Goal: Information Seeking & Learning: Learn about a topic

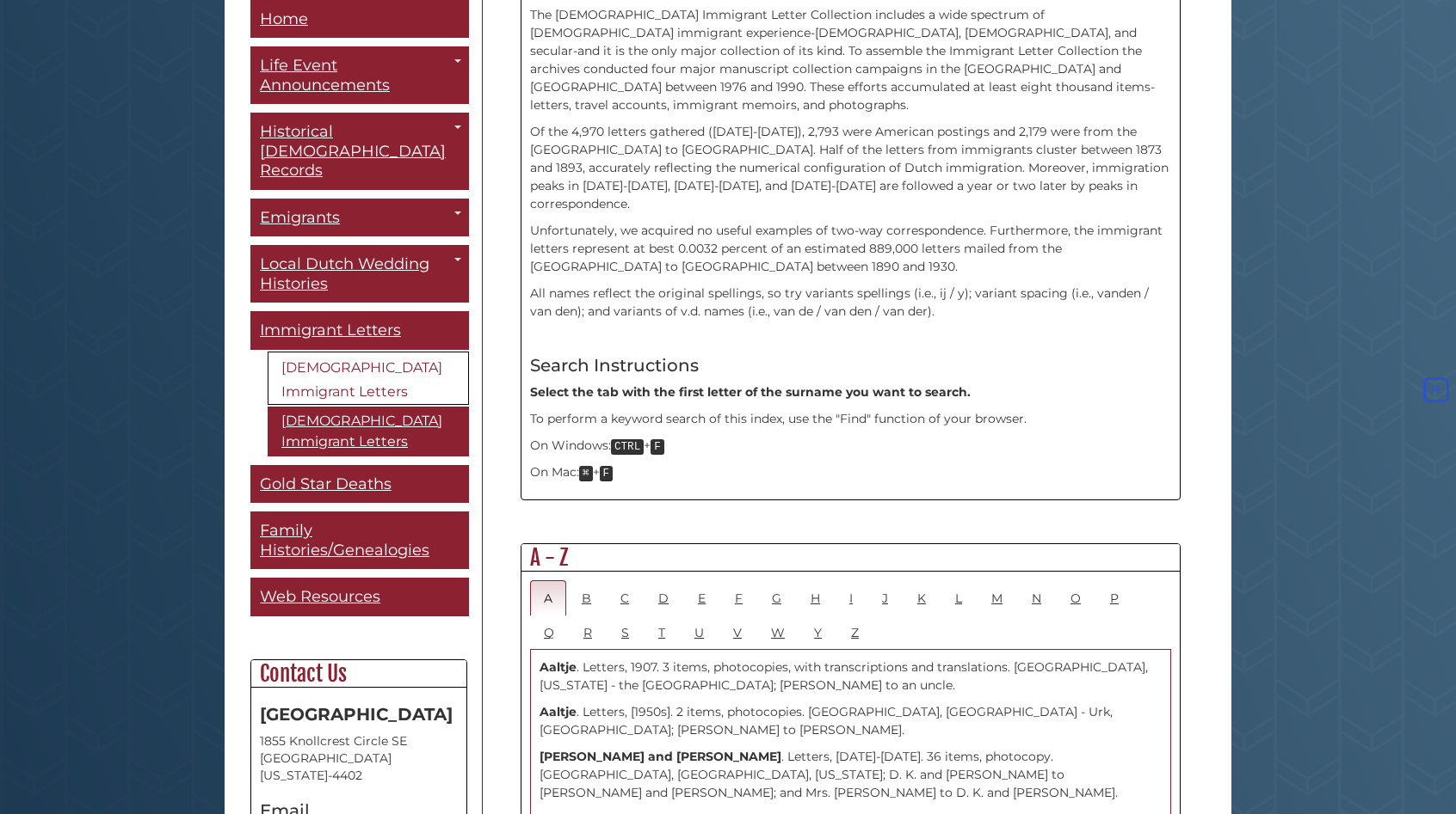
scroll to position [602, 0]
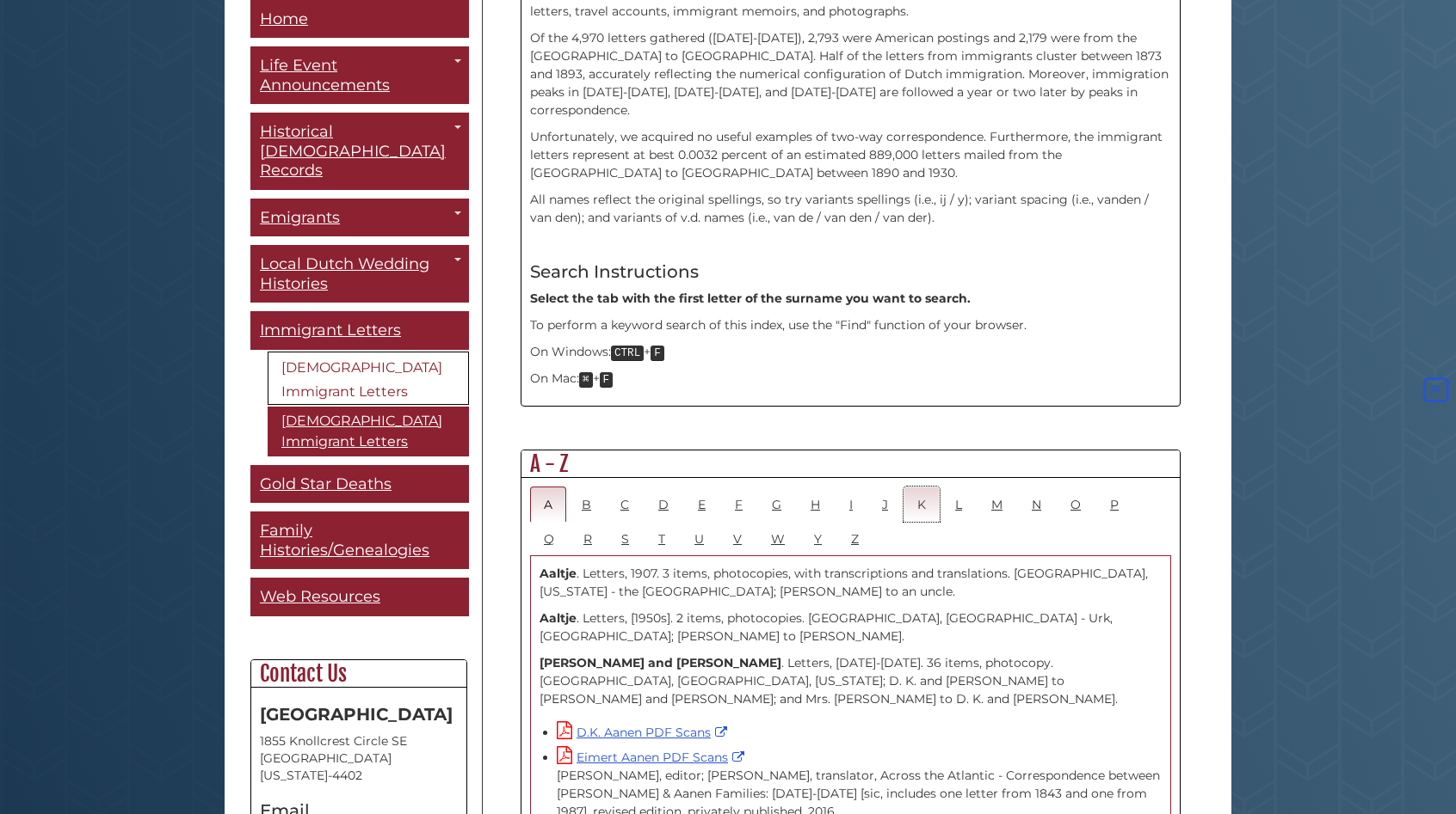
click at [919, 487] on link "K" at bounding box center [922, 504] width 36 height 35
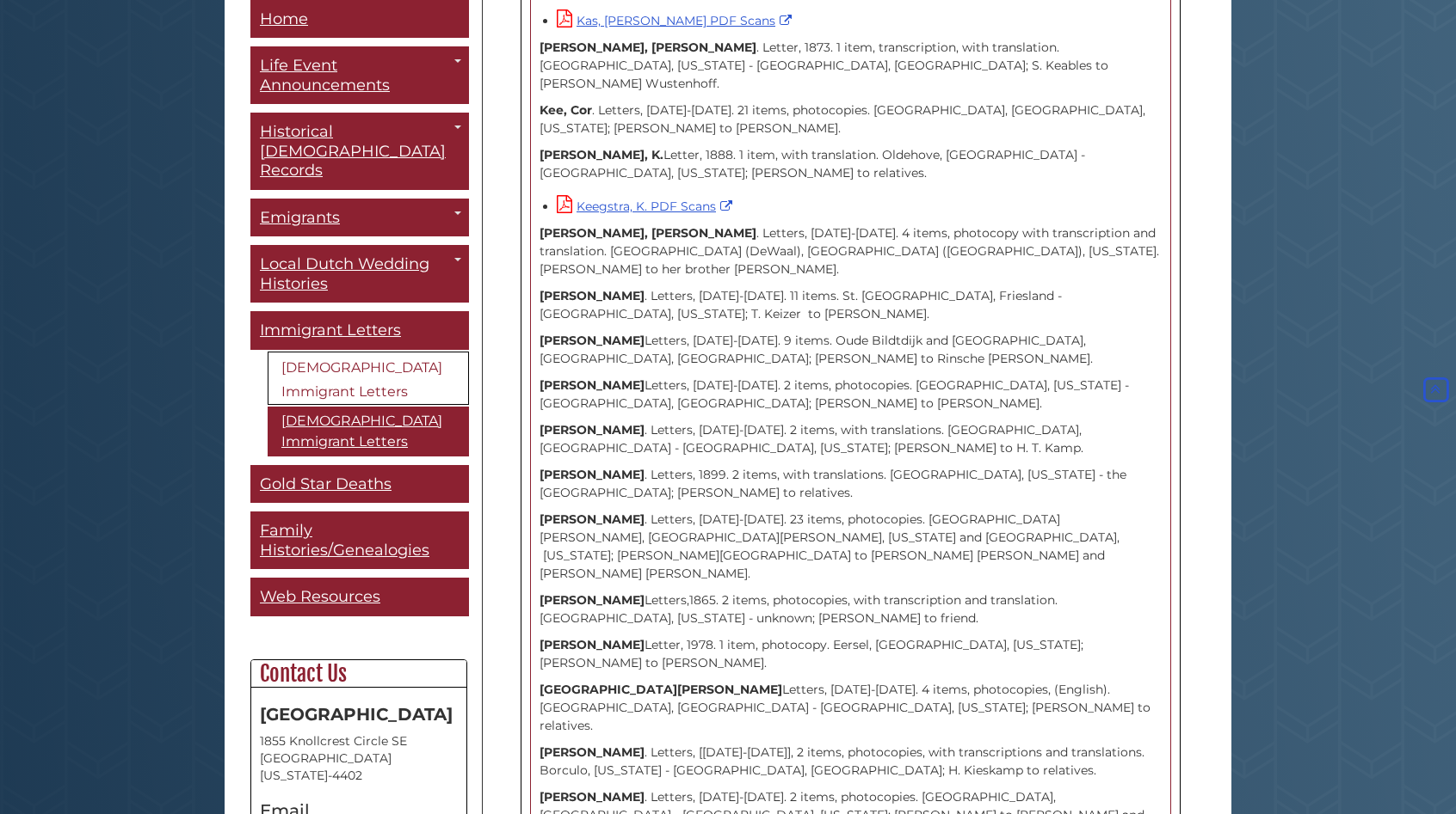
scroll to position [2150, 0]
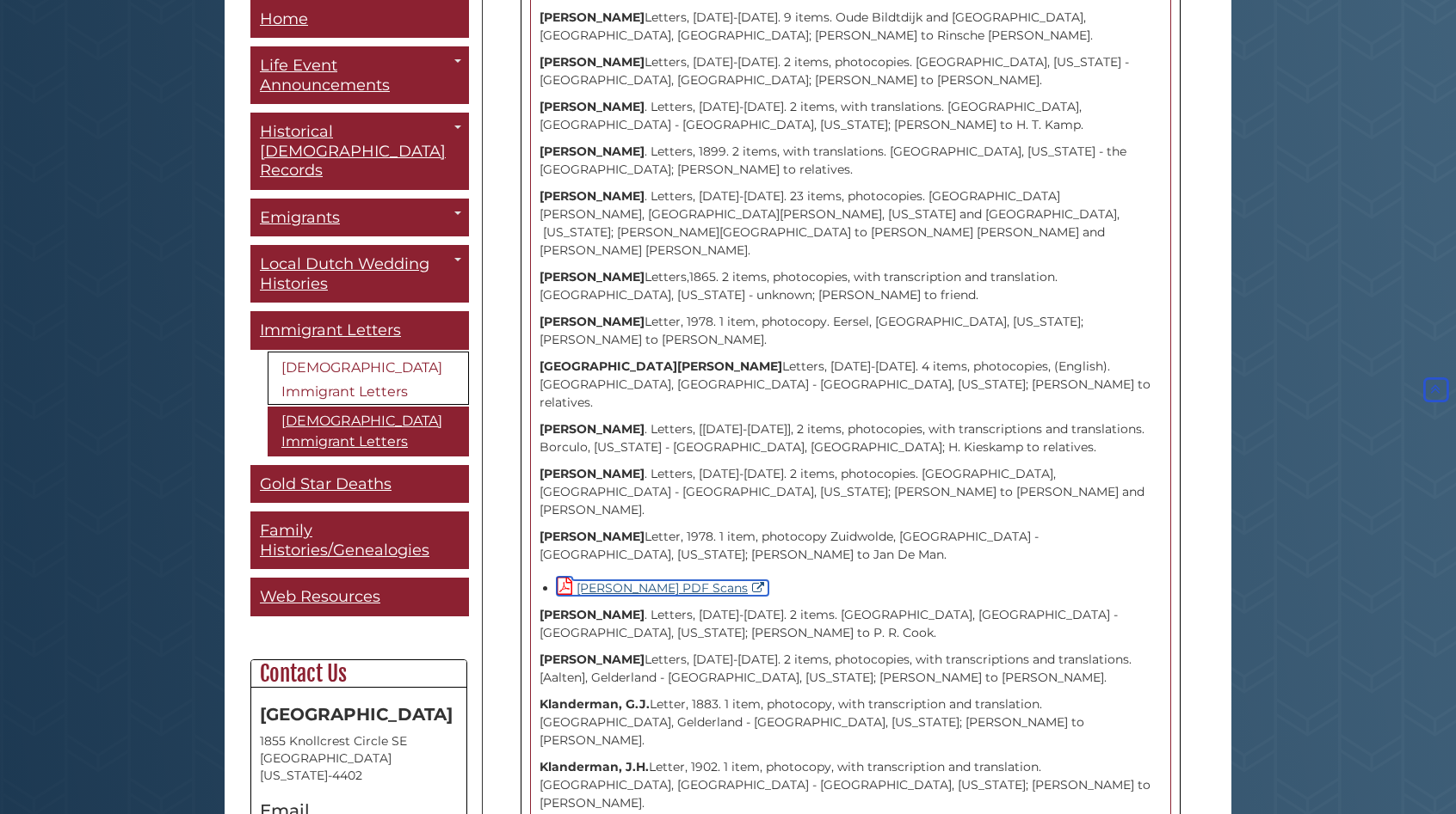
click at [596, 581] on link "[PERSON_NAME] PDF Scans" at bounding box center [662, 588] width 212 height 15
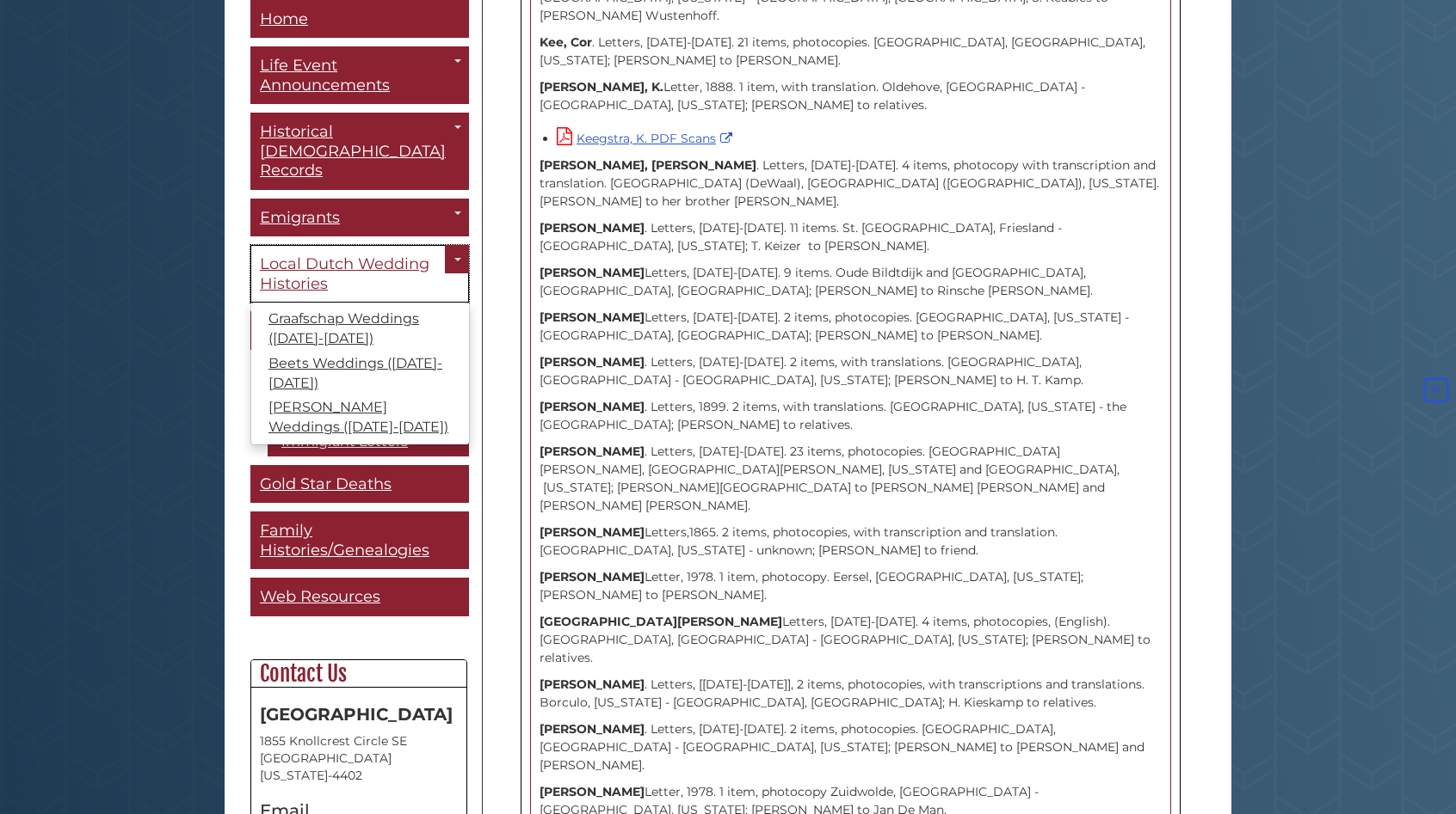
scroll to position [1892, 0]
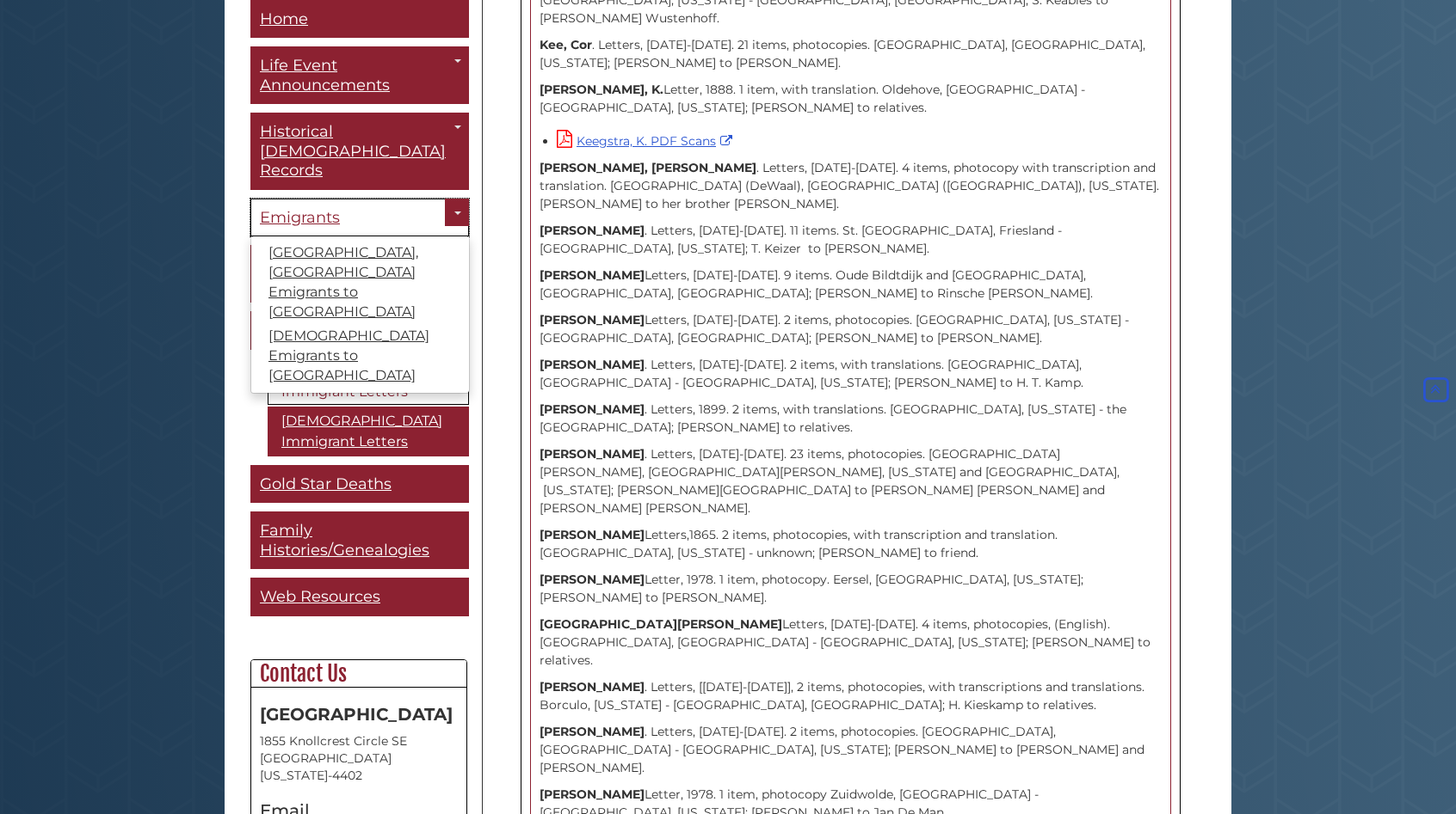
click at [305, 208] on span "Emigrants" at bounding box center [299, 217] width 80 height 19
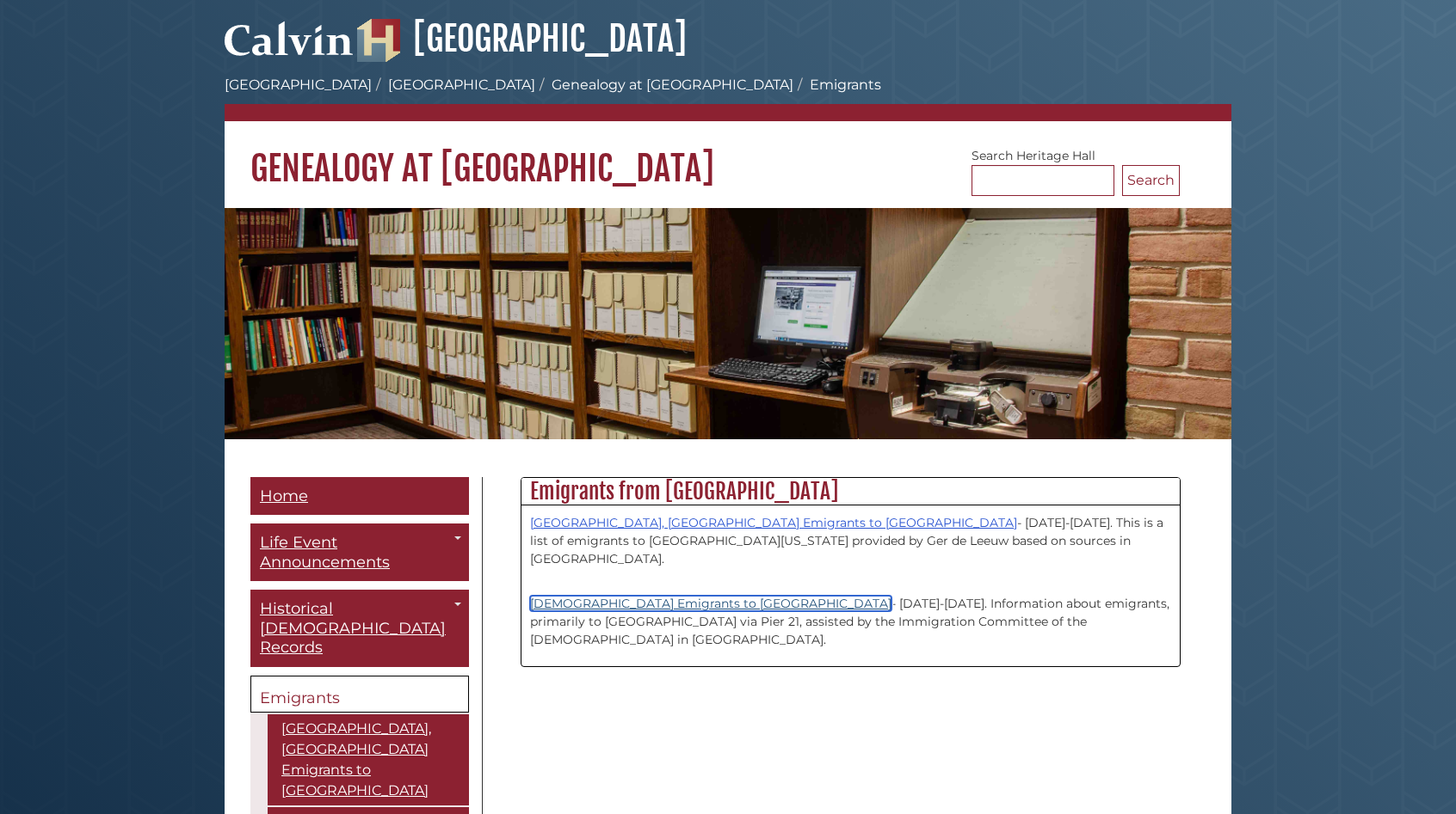
click at [638, 596] on link "[DEMOGRAPHIC_DATA] Emigrants to [GEOGRAPHIC_DATA]" at bounding box center [710, 603] width 361 height 15
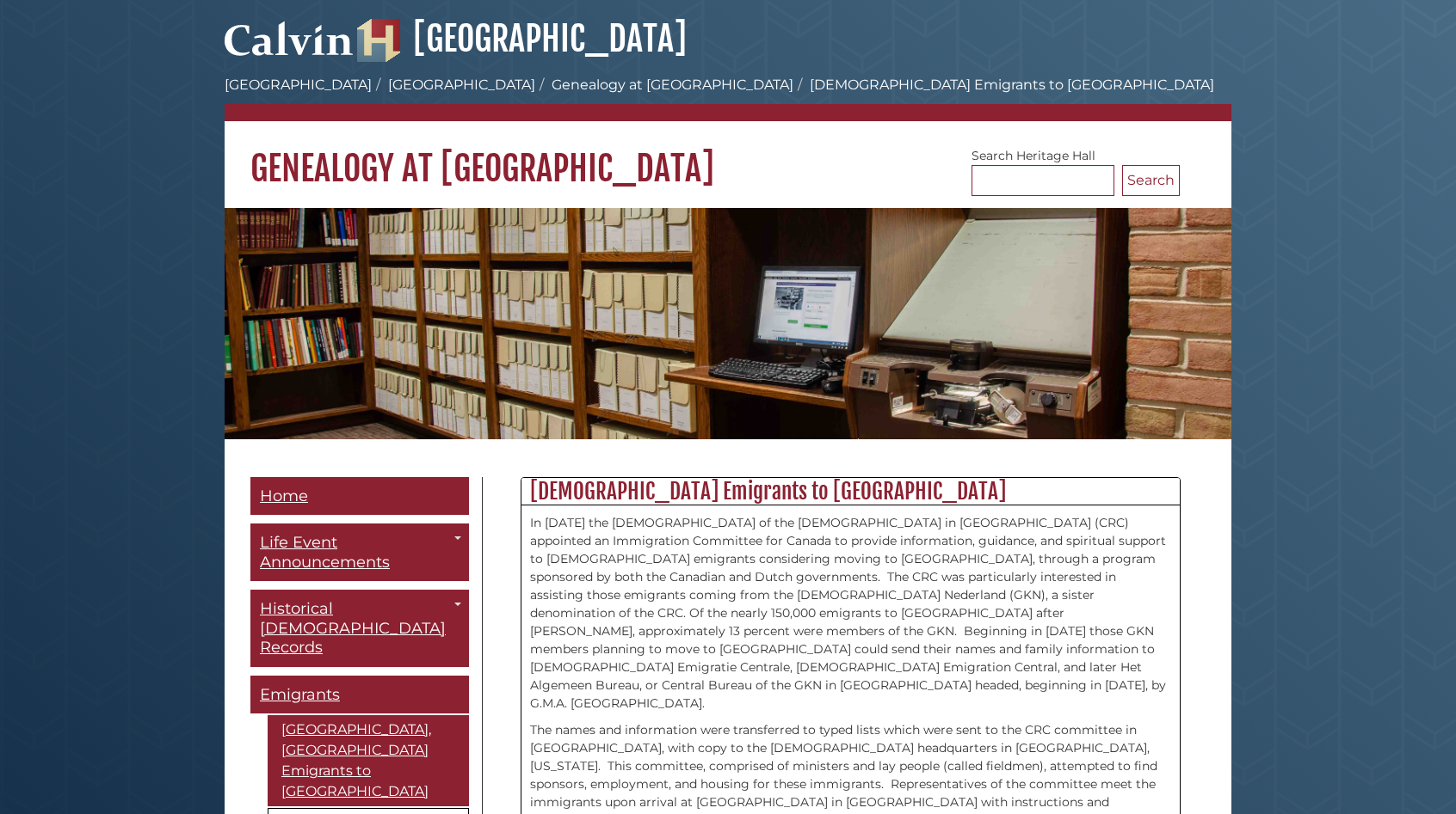
scroll to position [172, 0]
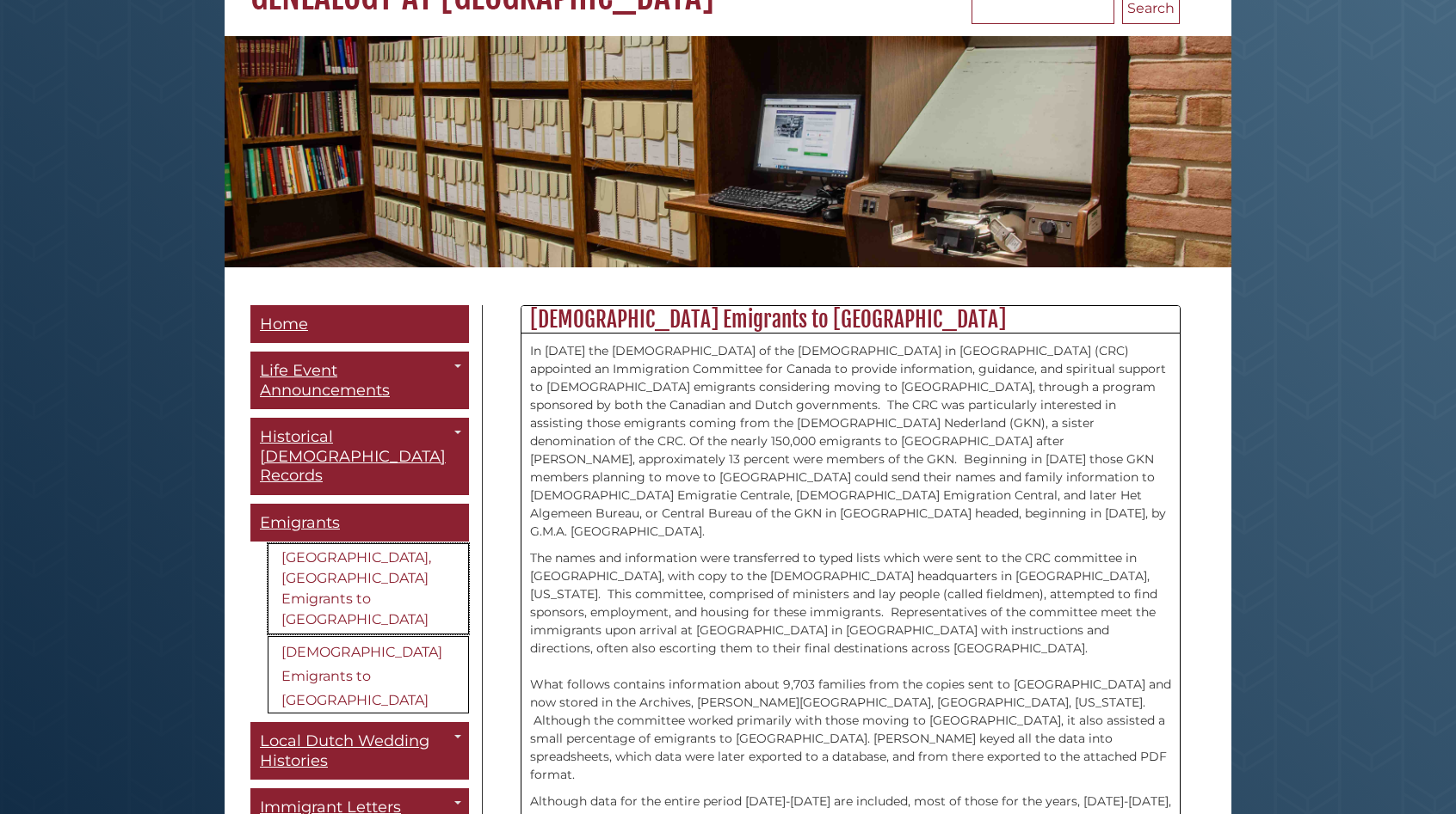
click at [316, 553] on link "[GEOGRAPHIC_DATA], [GEOGRAPHIC_DATA] Emigrants to [GEOGRAPHIC_DATA]" at bounding box center [368, 589] width 201 height 91
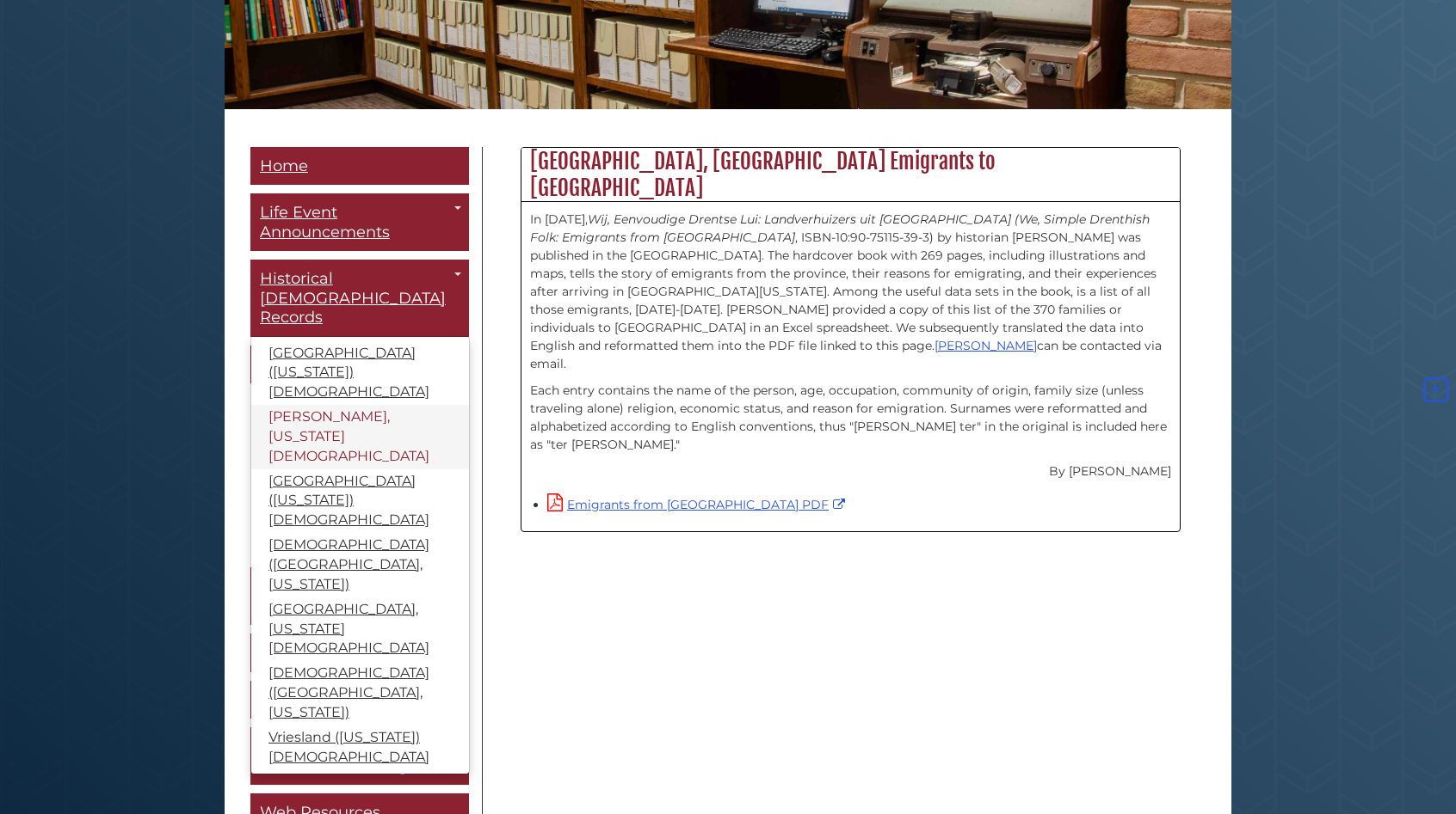
scroll to position [211, 0]
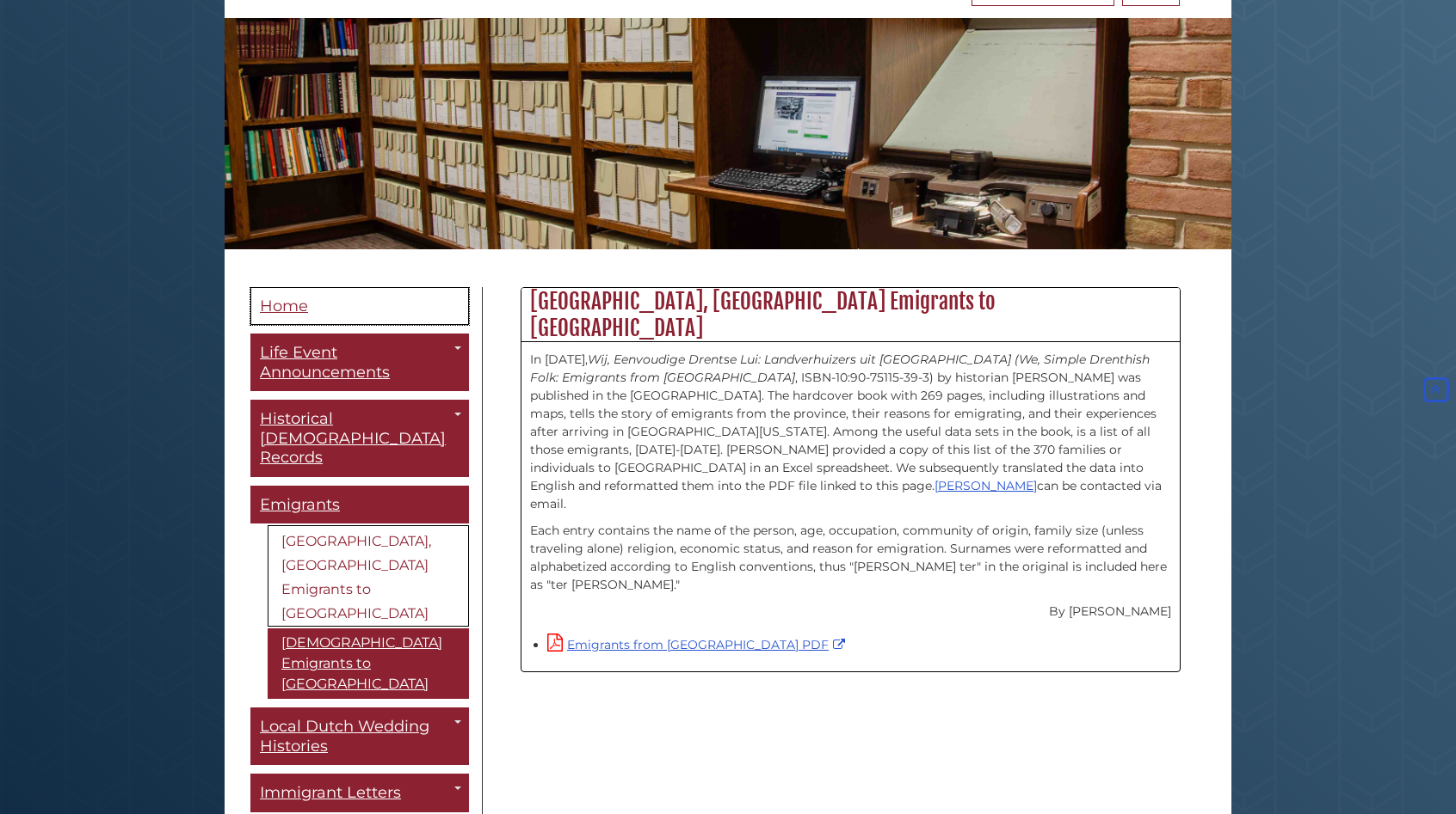
click at [287, 296] on span "Home" at bounding box center [283, 305] width 48 height 19
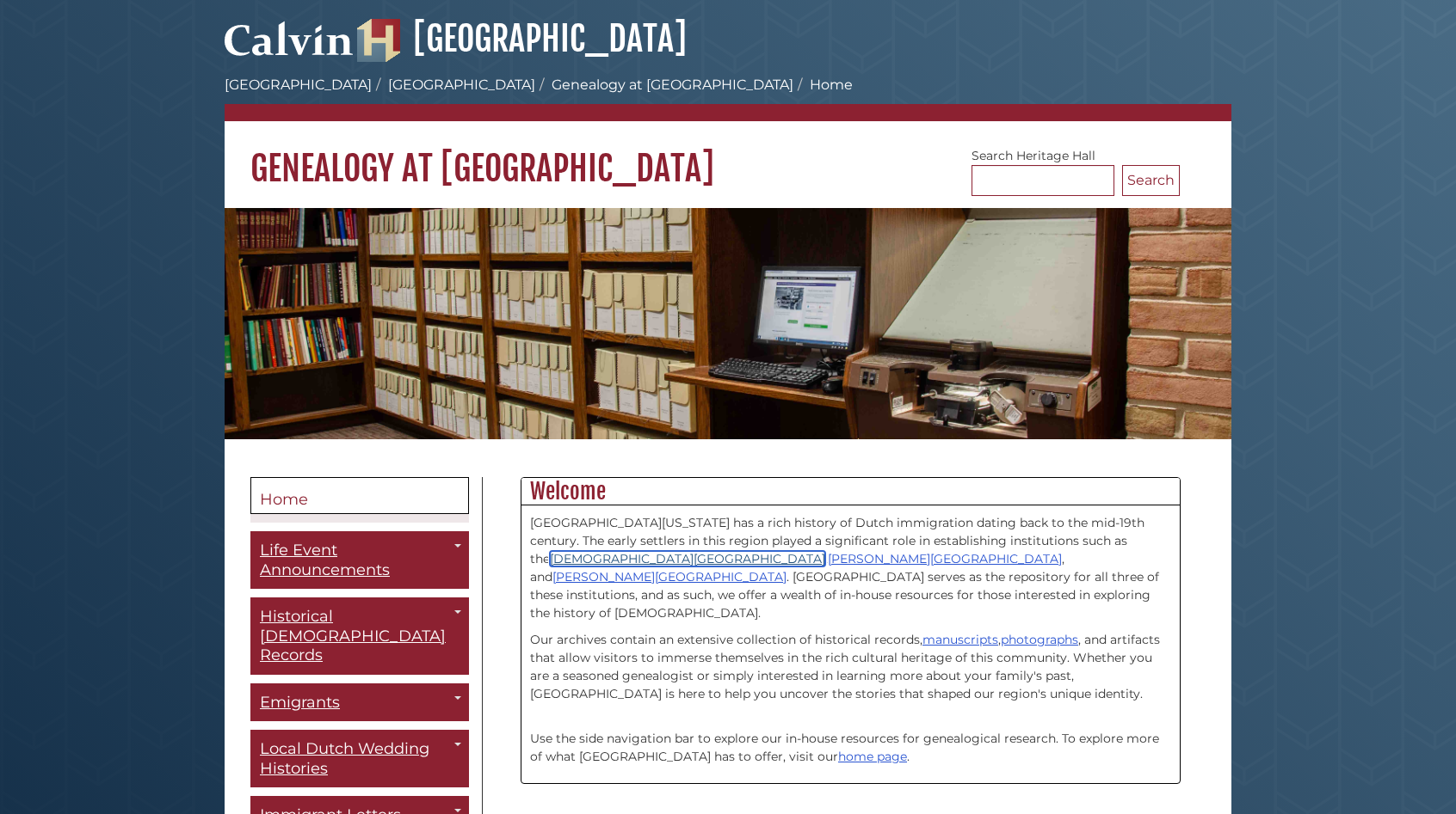
click at [825, 551] on link "Christian Reformed Church of North America" at bounding box center [687, 558] width 276 height 15
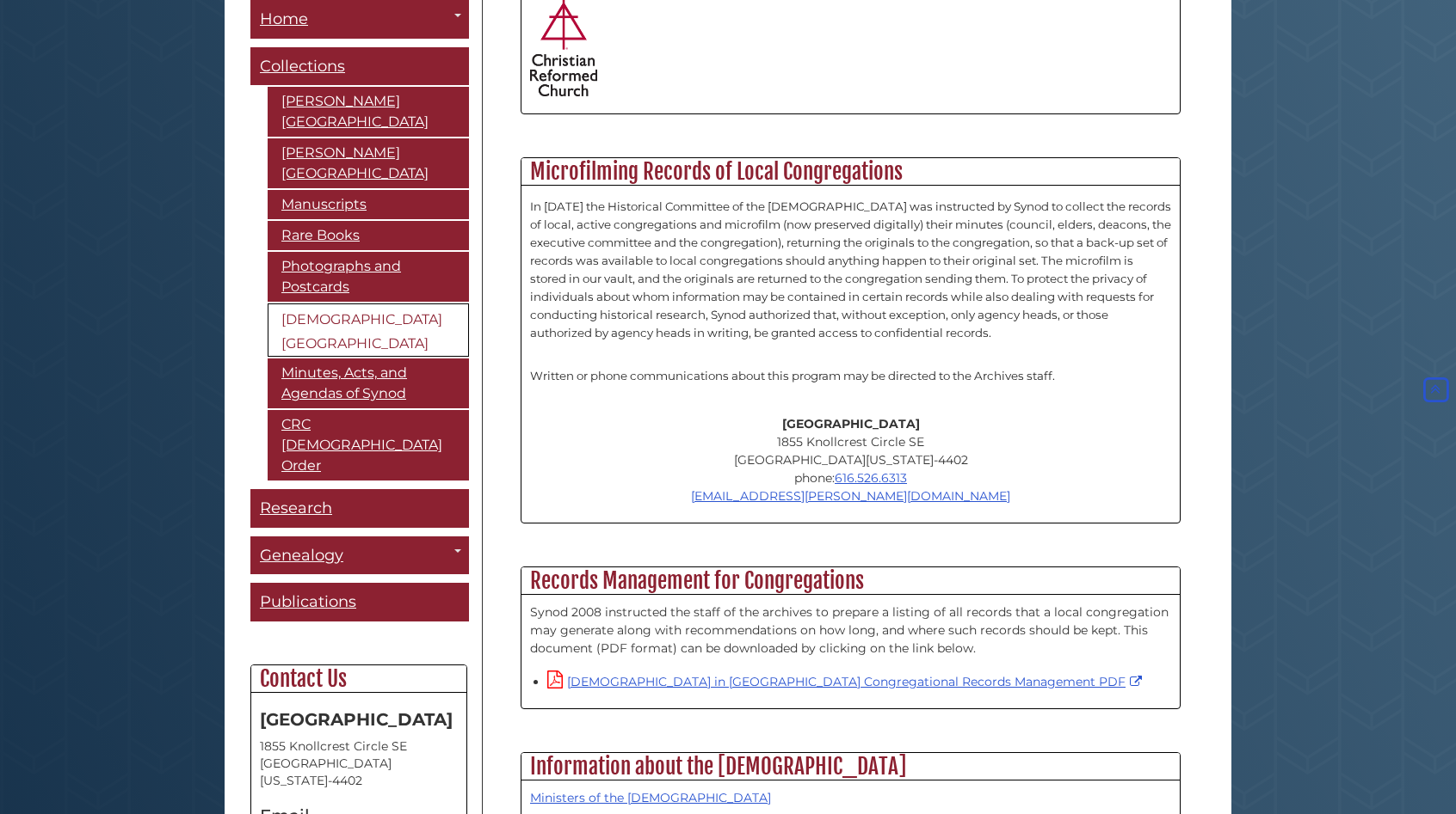
scroll to position [860, 0]
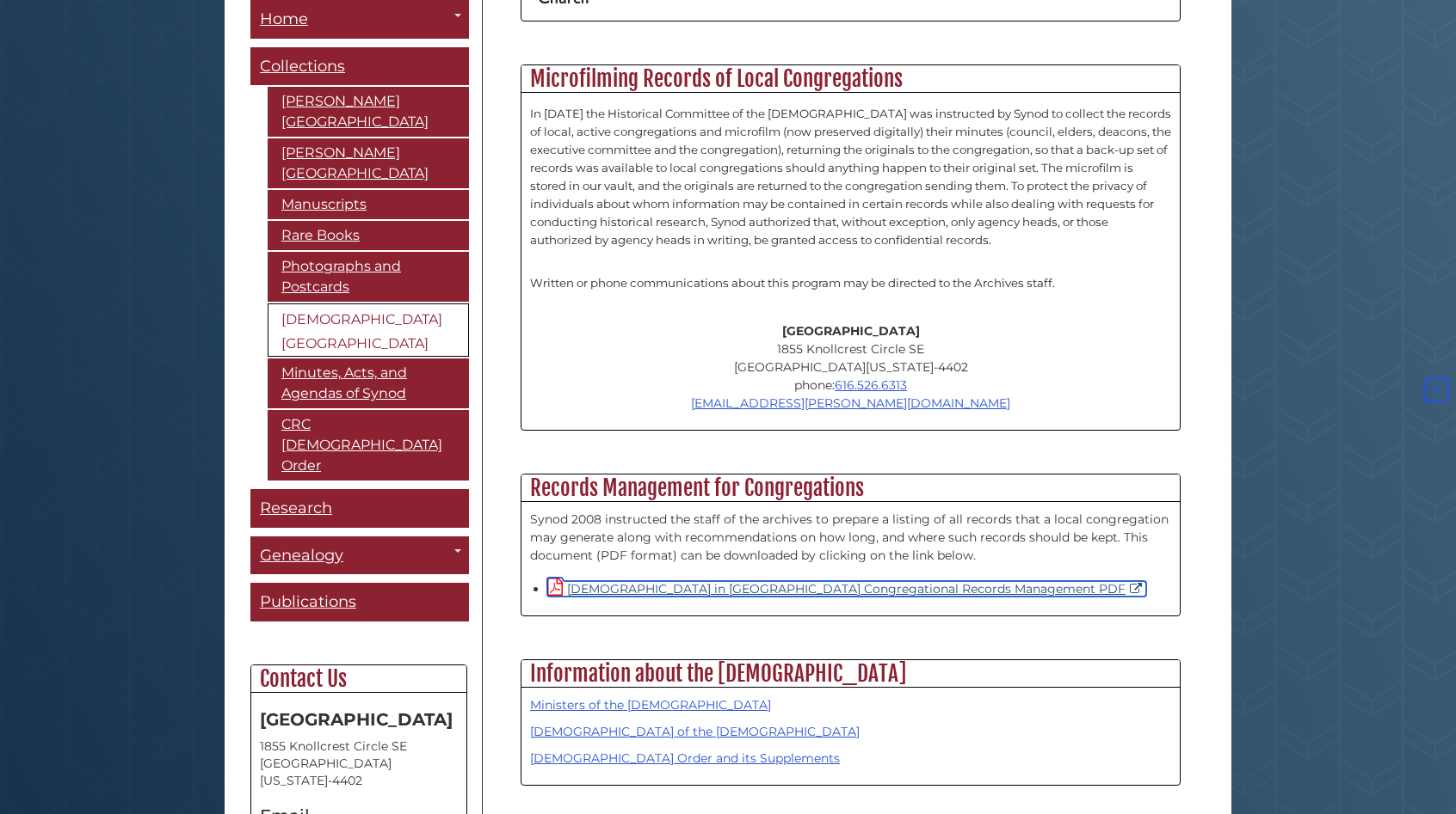
click at [702, 582] on link "Christian Reformed Church in North America Congregational Records Management PDF" at bounding box center [846, 589] width 599 height 15
